Goal: Task Accomplishment & Management: Manage account settings

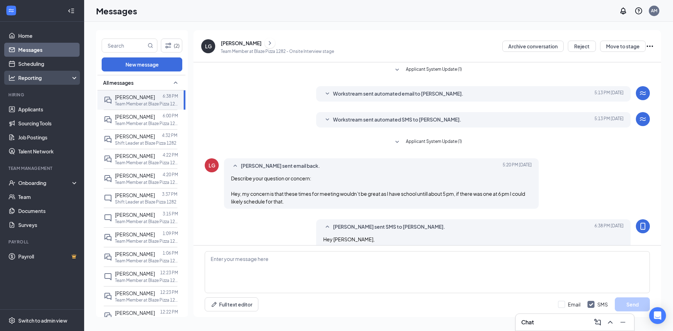
scroll to position [24, 0]
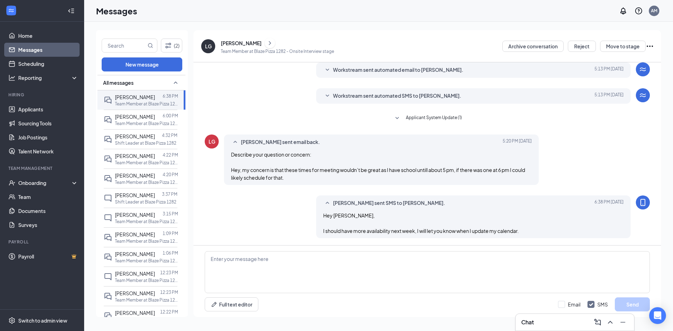
click at [61, 51] on link "Messages" at bounding box center [48, 50] width 60 height 14
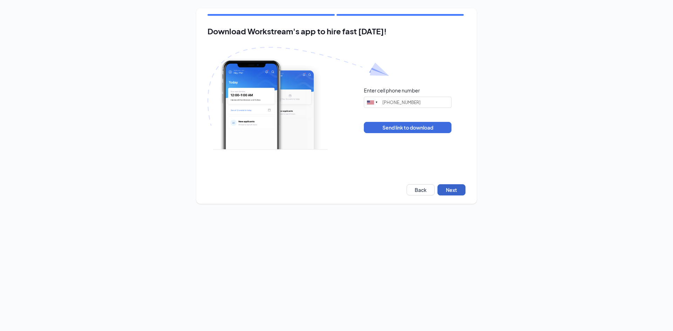
click at [448, 188] on button "Next" at bounding box center [452, 189] width 28 height 11
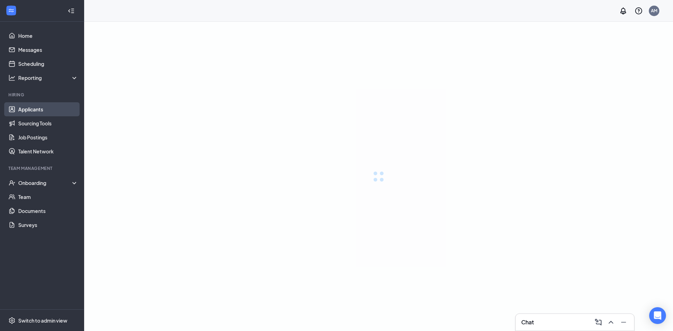
click at [39, 111] on link "Applicants" at bounding box center [48, 109] width 60 height 14
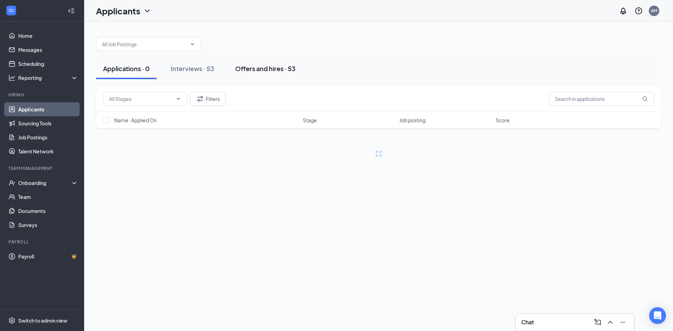
click at [287, 71] on div "Offers and hires · 53" at bounding box center [265, 68] width 60 height 9
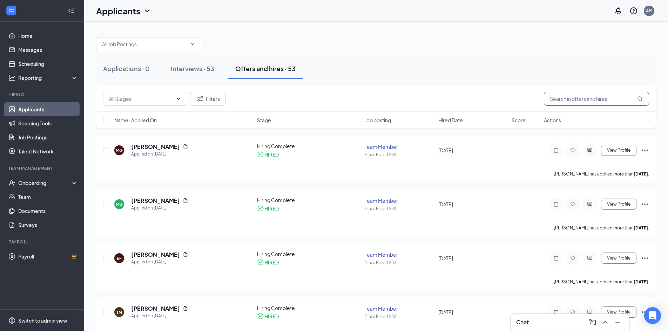
click at [570, 93] on input "text" at bounding box center [596, 99] width 105 height 14
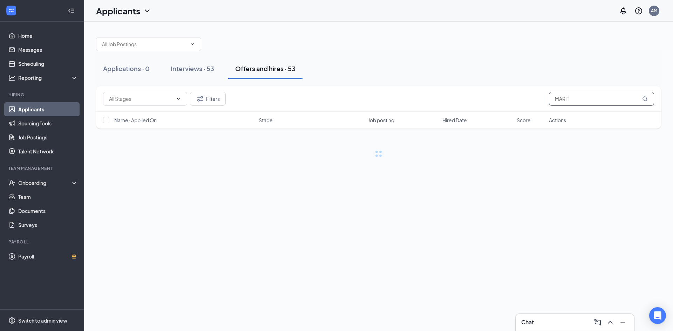
click at [585, 100] on input "MARIT" at bounding box center [601, 99] width 105 height 14
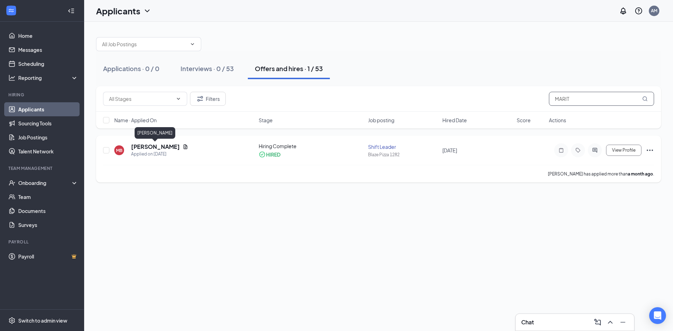
type input "MARIT"
click at [160, 144] on h5 "[PERSON_NAME]" at bounding box center [155, 147] width 49 height 8
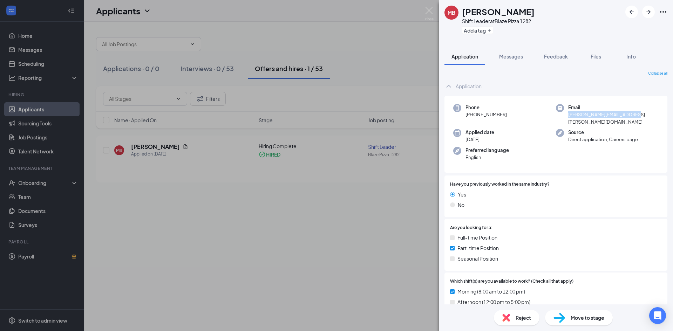
drag, startPoint x: 636, startPoint y: 115, endPoint x: 565, endPoint y: 118, distance: 70.2
click at [565, 118] on div "Email [PERSON_NAME][EMAIL_ADDRESS][PERSON_NAME][DOMAIN_NAME]" at bounding box center [607, 114] width 103 height 21
copy span "[PERSON_NAME][EMAIL_ADDRESS][PERSON_NAME][DOMAIN_NAME]"
click at [434, 11] on img at bounding box center [429, 14] width 9 height 14
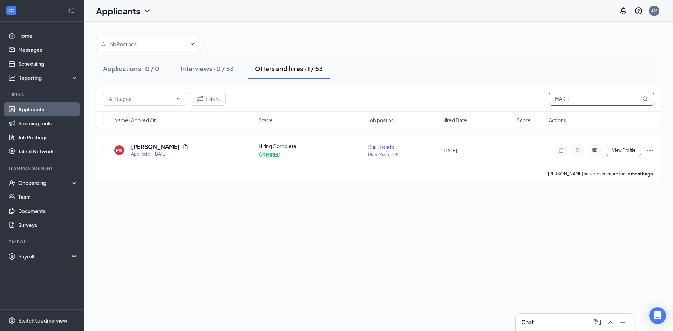
click at [567, 94] on input "MARIT" at bounding box center [601, 99] width 105 height 14
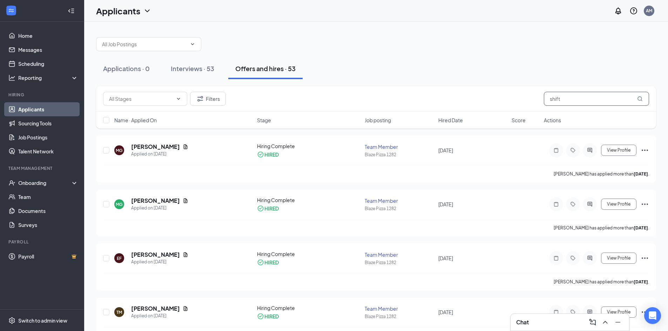
type input "shift"
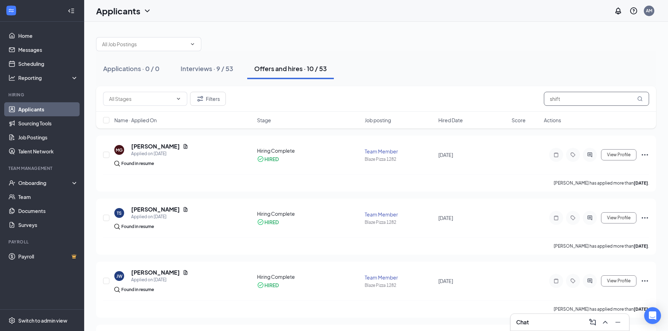
click at [572, 98] on input "shift" at bounding box center [596, 99] width 105 height 14
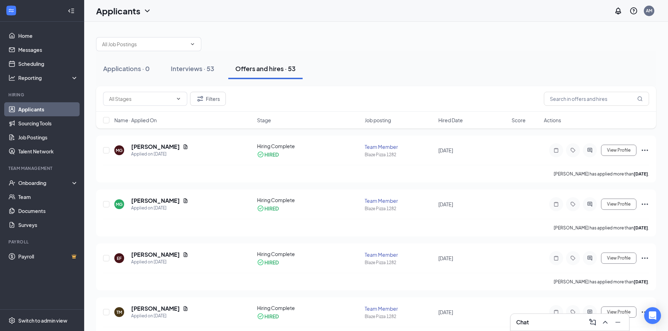
click at [500, 48] on div at bounding box center [376, 40] width 560 height 21
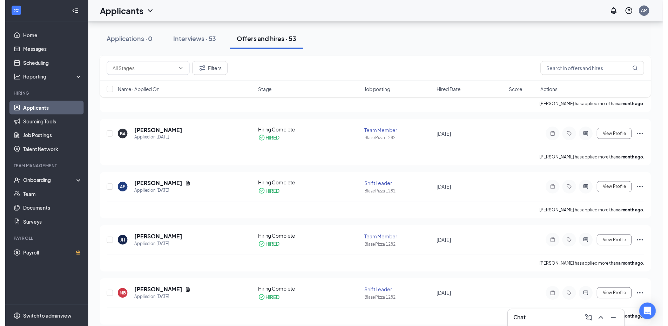
scroll to position [1894, 0]
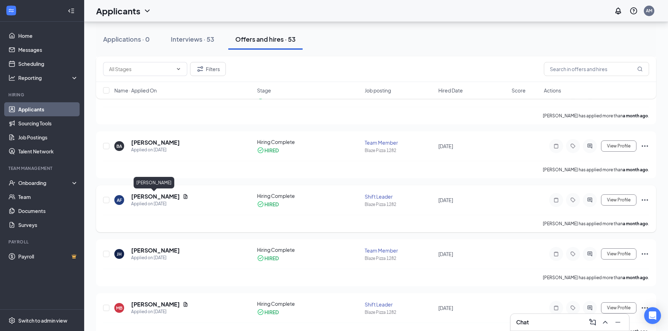
click at [150, 193] on h5 "[PERSON_NAME]" at bounding box center [155, 197] width 49 height 8
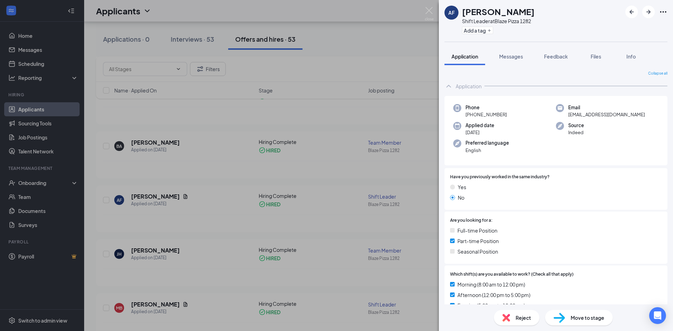
drag, startPoint x: 479, startPoint y: 116, endPoint x: 473, endPoint y: 116, distance: 6.0
click at [473, 116] on div "AF [PERSON_NAME] Shift Leader at Blaze Pizza 1282 Add a tag Application Message…" at bounding box center [336, 165] width 673 height 331
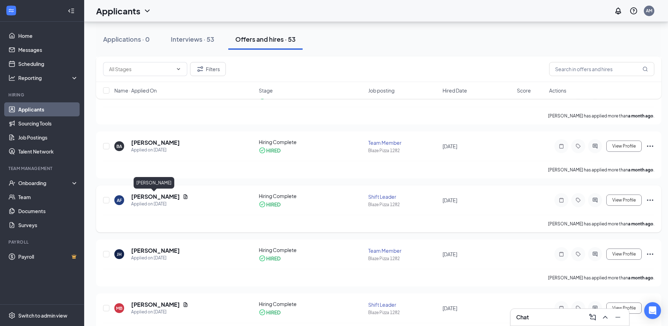
click at [154, 194] on h5 "[PERSON_NAME]" at bounding box center [155, 197] width 49 height 8
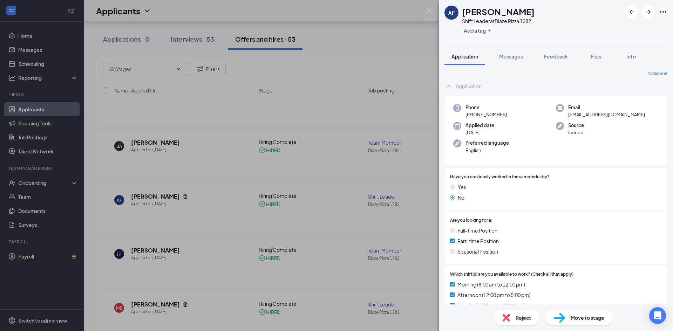
drag, startPoint x: 511, startPoint y: 116, endPoint x: 474, endPoint y: 117, distance: 36.8
click at [474, 117] on div "Phone [PHONE_NUMBER]" at bounding box center [505, 111] width 103 height 14
copy span "470) 331-0260"
drag, startPoint x: 630, startPoint y: 116, endPoint x: 571, endPoint y: 115, distance: 59.3
click at [571, 115] on div "Email [EMAIL_ADDRESS][DOMAIN_NAME]" at bounding box center [607, 111] width 103 height 14
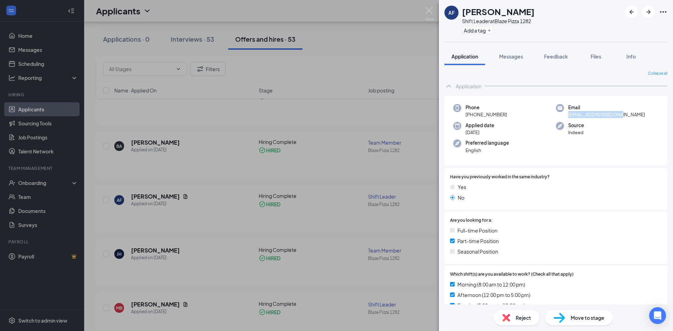
drag, startPoint x: 566, startPoint y: 115, endPoint x: 621, endPoint y: 115, distance: 54.7
click at [612, 114] on span "[EMAIL_ADDRESS][DOMAIN_NAME]" at bounding box center [607, 114] width 77 height 7
drag, startPoint x: 633, startPoint y: 114, endPoint x: 564, endPoint y: 114, distance: 69.1
click at [564, 114] on div "Email [EMAIL_ADDRESS][DOMAIN_NAME]" at bounding box center [607, 111] width 103 height 14
copy span "[EMAIL_ADDRESS][DOMAIN_NAME]"
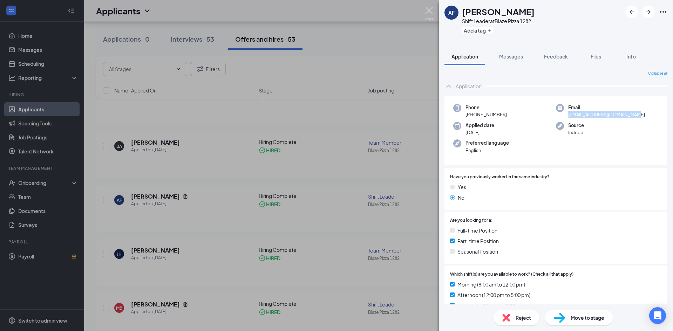
drag, startPoint x: 424, startPoint y: 11, endPoint x: 419, endPoint y: 36, distance: 25.9
click at [424, 11] on div "AF [PERSON_NAME] Shift Leader at Blaze Pizza 1282 Add a tag Application Message…" at bounding box center [336, 165] width 673 height 331
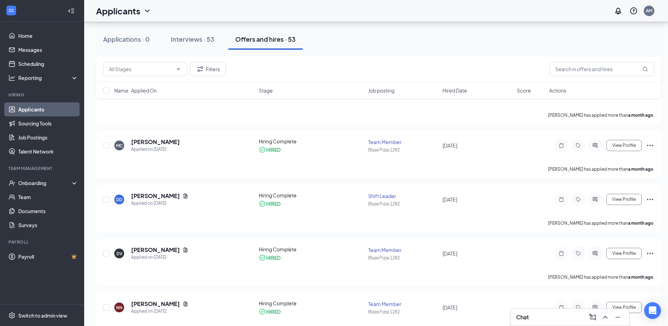
scroll to position [2490, 0]
click at [155, 194] on h5 "[PERSON_NAME]" at bounding box center [155, 195] width 49 height 8
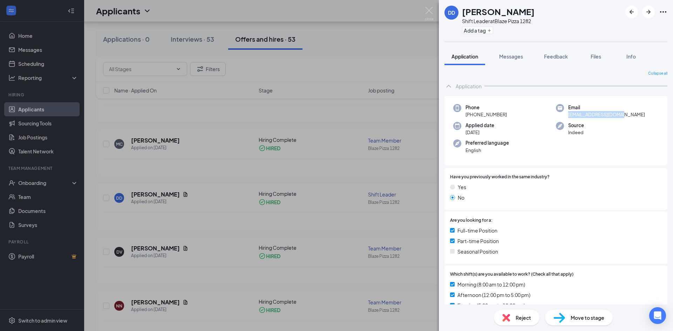
drag, startPoint x: 625, startPoint y: 115, endPoint x: 565, endPoint y: 114, distance: 60.7
click at [565, 114] on div "Email [EMAIL_ADDRESS][DOMAIN_NAME]" at bounding box center [607, 111] width 103 height 14
drag, startPoint x: 431, startPoint y: 13, endPoint x: 313, endPoint y: 175, distance: 201.6
click at [431, 13] on img at bounding box center [429, 14] width 9 height 14
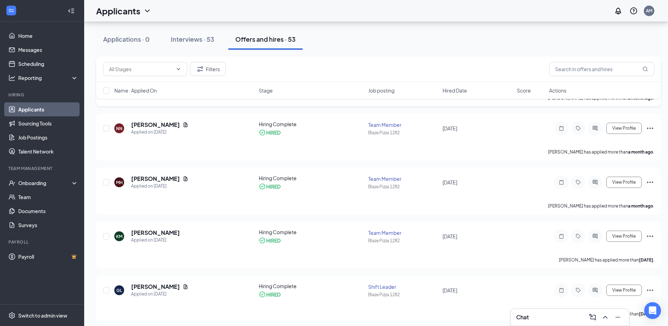
scroll to position [2673, 0]
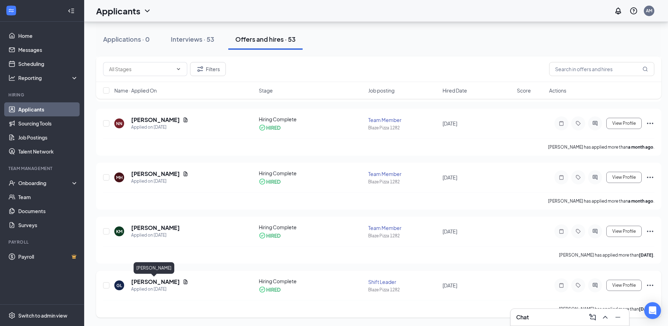
click at [155, 281] on h5 "[PERSON_NAME]" at bounding box center [155, 282] width 49 height 8
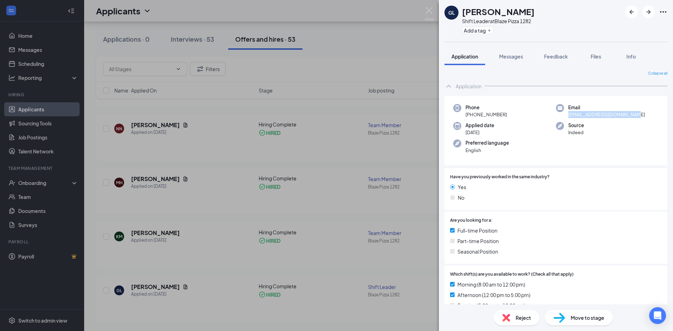
drag, startPoint x: 580, startPoint y: 116, endPoint x: 563, endPoint y: 117, distance: 17.5
click at [563, 117] on div "Email [EMAIL_ADDRESS][DOMAIN_NAME]" at bounding box center [607, 111] width 103 height 14
drag, startPoint x: 429, startPoint y: 12, endPoint x: 139, endPoint y: 0, distance: 290.7
click at [429, 12] on img at bounding box center [429, 14] width 9 height 14
